Goal: Communication & Community: Answer question/provide support

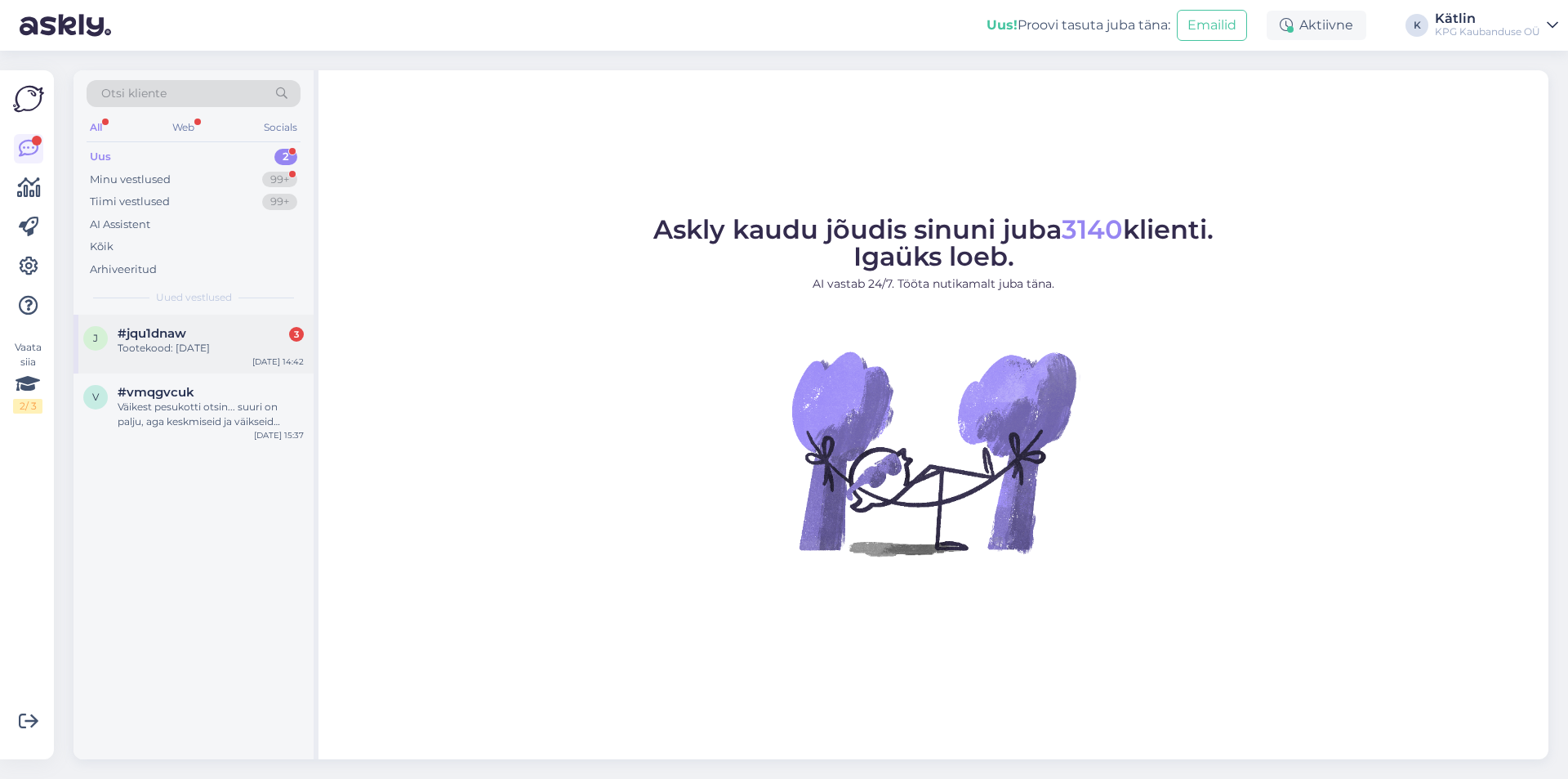
click at [178, 350] on div "Tootekood: [DATE]" at bounding box center [210, 348] width 187 height 15
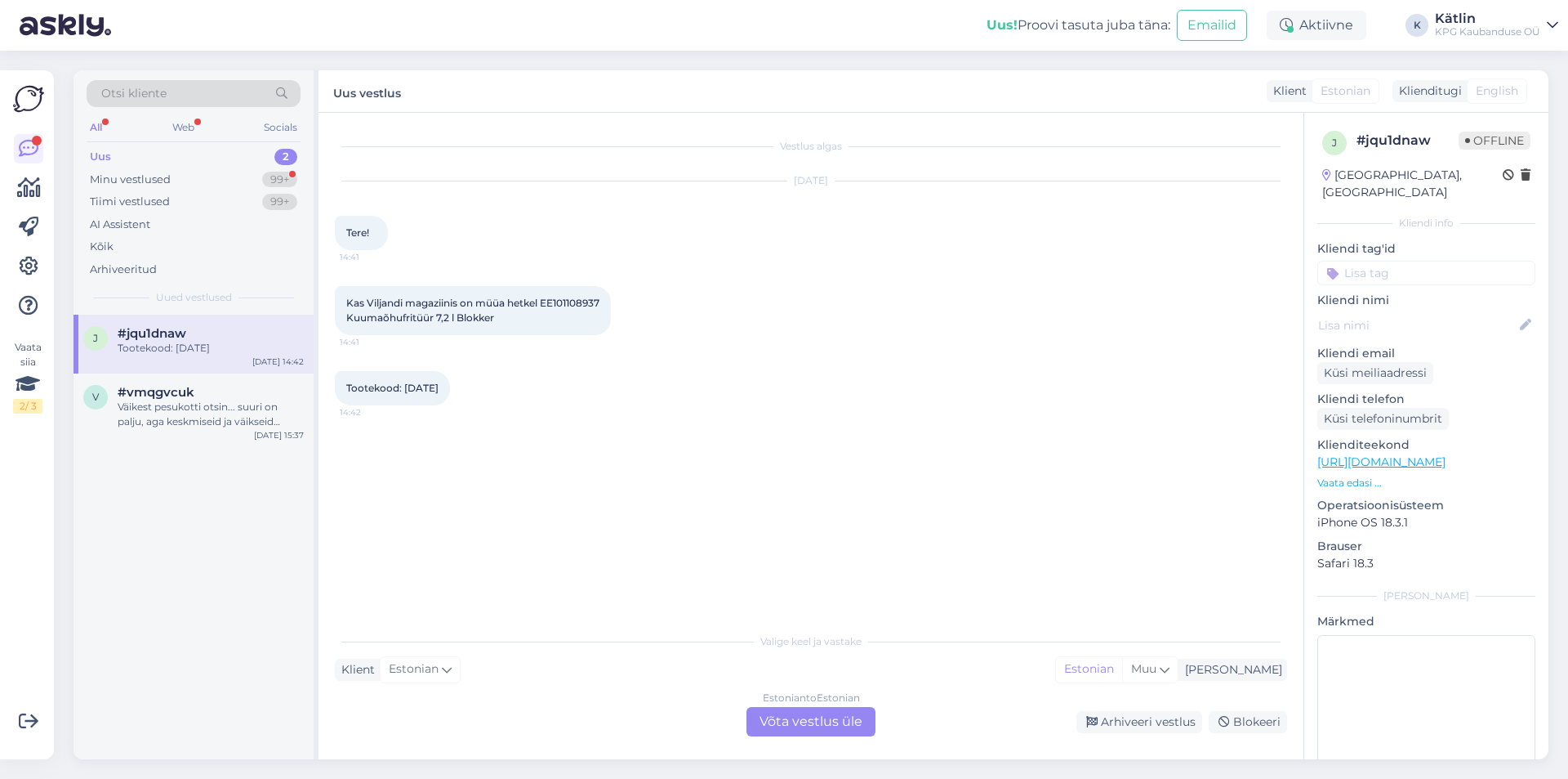
click at [800, 712] on div "Estonian to Estonian Võta vestlus üle" at bounding box center [810, 722] width 129 height 30
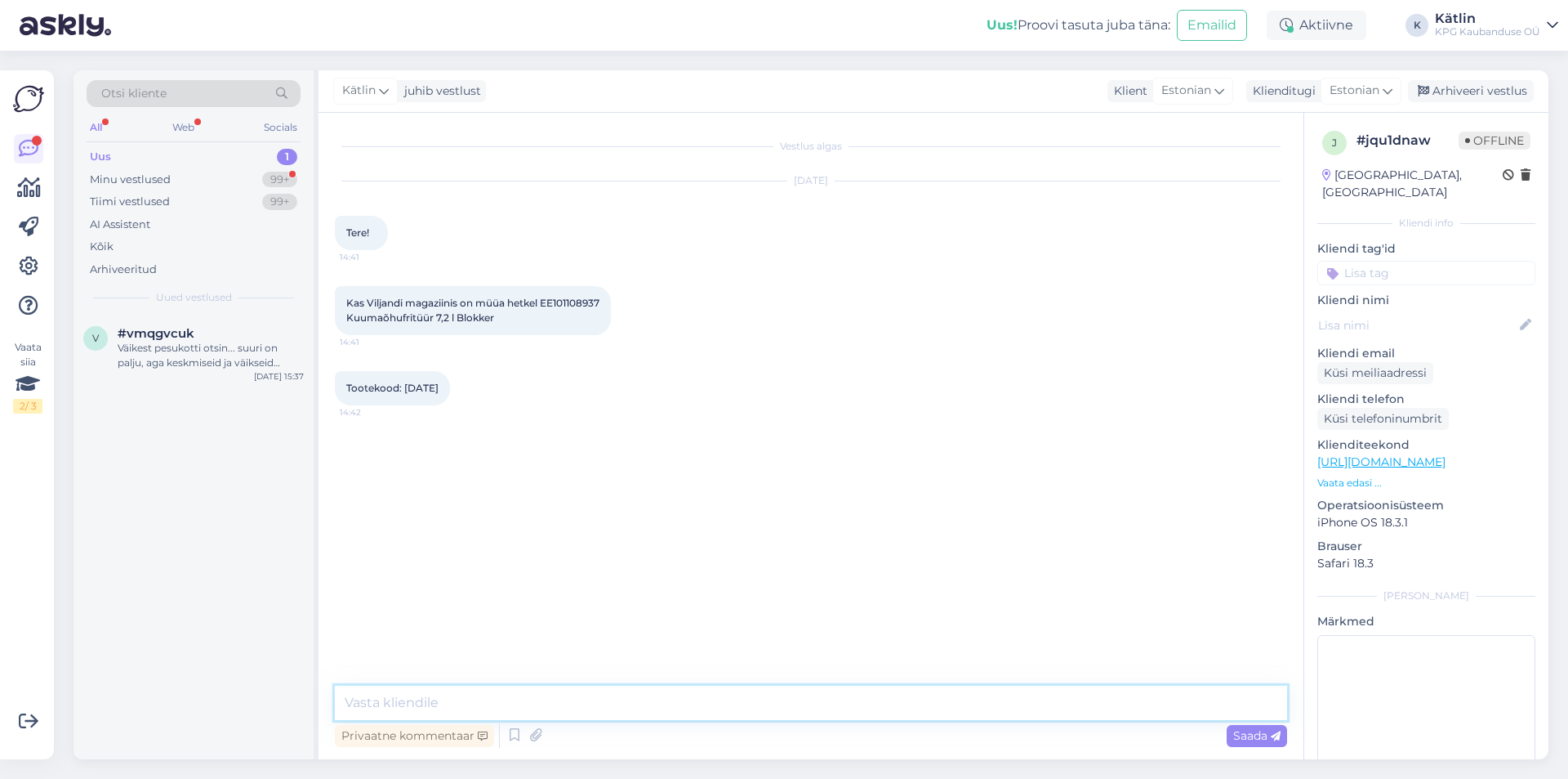
drag, startPoint x: 547, startPoint y: 707, endPoint x: 542, endPoint y: 699, distance: 9.4
click at [547, 706] on textarea at bounding box center [810, 702] width 952 height 34
type textarea "Tere!"
drag, startPoint x: 405, startPoint y: 386, endPoint x: 456, endPoint y: 386, distance: 51.0
click at [439, 386] on span "Tootekood: [DATE]" at bounding box center [392, 387] width 92 height 12
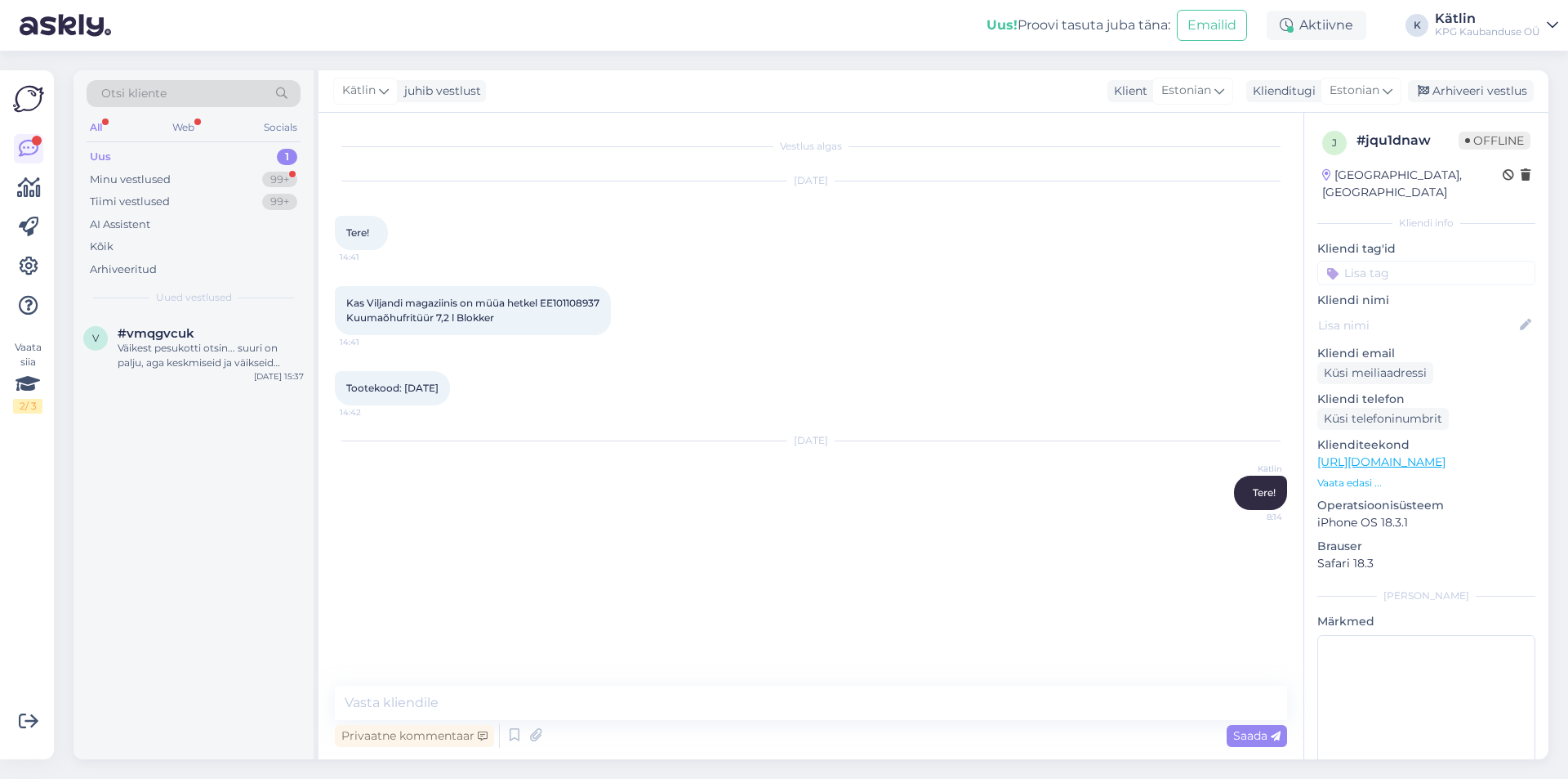
copy span "[DATE]"
click at [440, 696] on textarea at bounding box center [810, 702] width 952 height 34
drag, startPoint x: 595, startPoint y: 698, endPoint x: 259, endPoint y: 708, distance: 336.1
click at [259, 708] on div "Otsi kliente All Web Socials Uus 1 Minu vestlused 99+ Tiimi vestlused 99+ AI As…" at bounding box center [811, 414] width 1475 height 689
type textarea "Kahjuks ei ole Viljandi poes hetke seisuga."
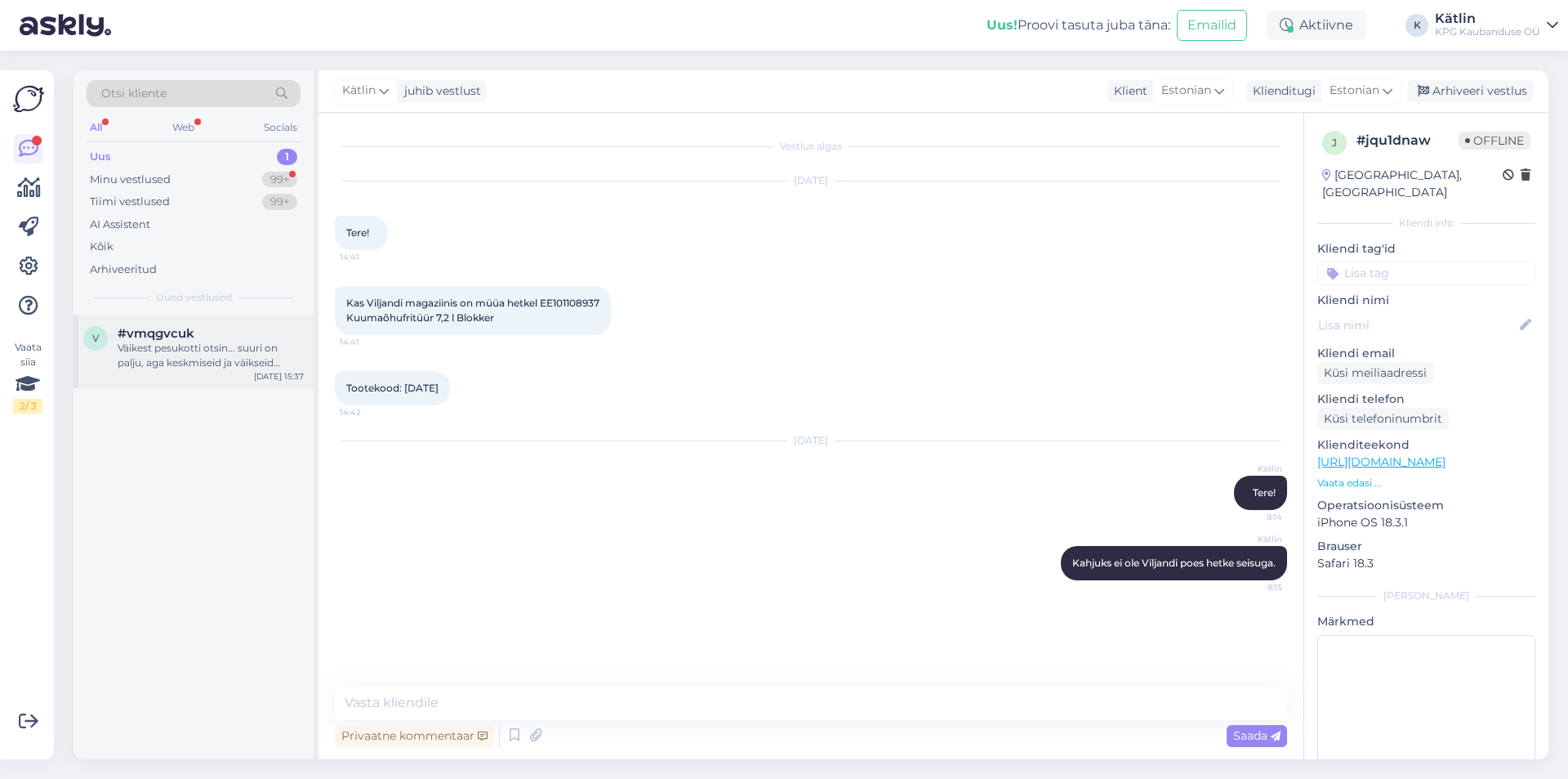
click at [199, 363] on div "Väikest pesukotti otsin... suuri on palju, aga keskmiseid ja väikseid [PERSON_N…" at bounding box center [210, 356] width 187 height 30
